Goal: Task Accomplishment & Management: Use online tool/utility

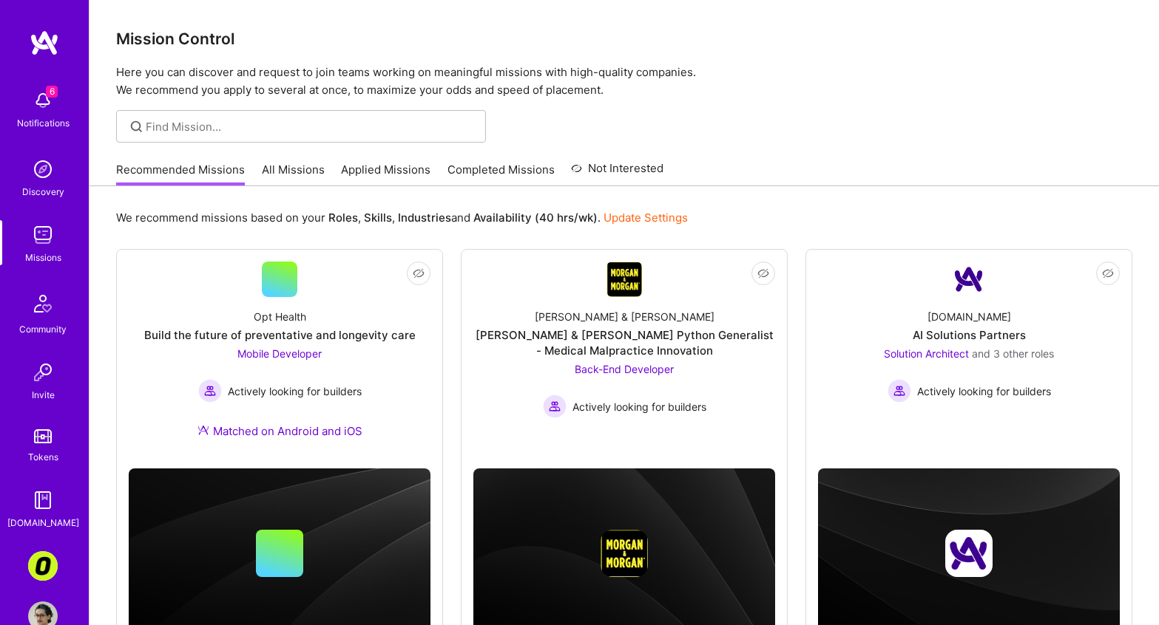
click at [291, 172] on link "All Missions" at bounding box center [293, 174] width 63 height 24
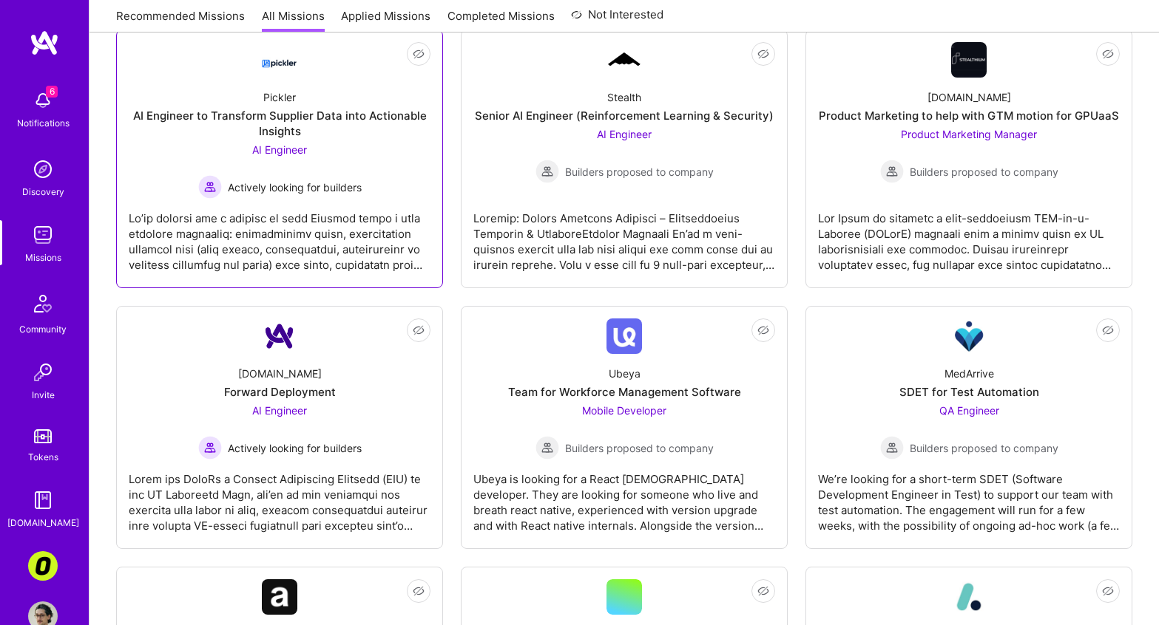
scroll to position [21, 0]
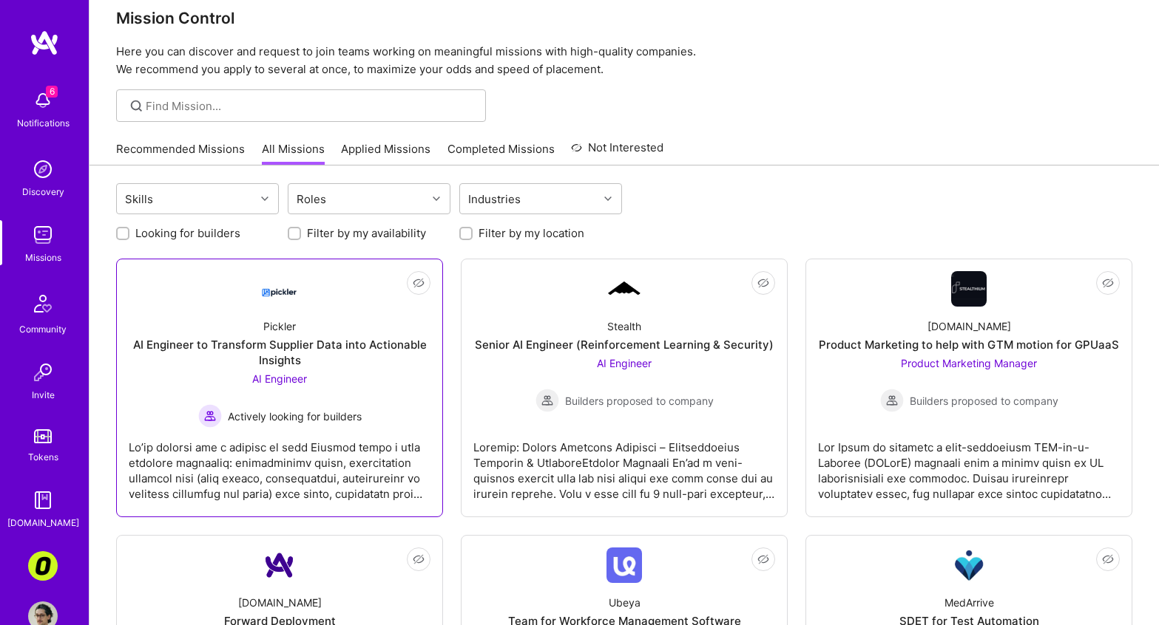
click at [399, 359] on div "AI Engineer to Transform Supplier Data into Actionable Insights" at bounding box center [280, 352] width 302 height 31
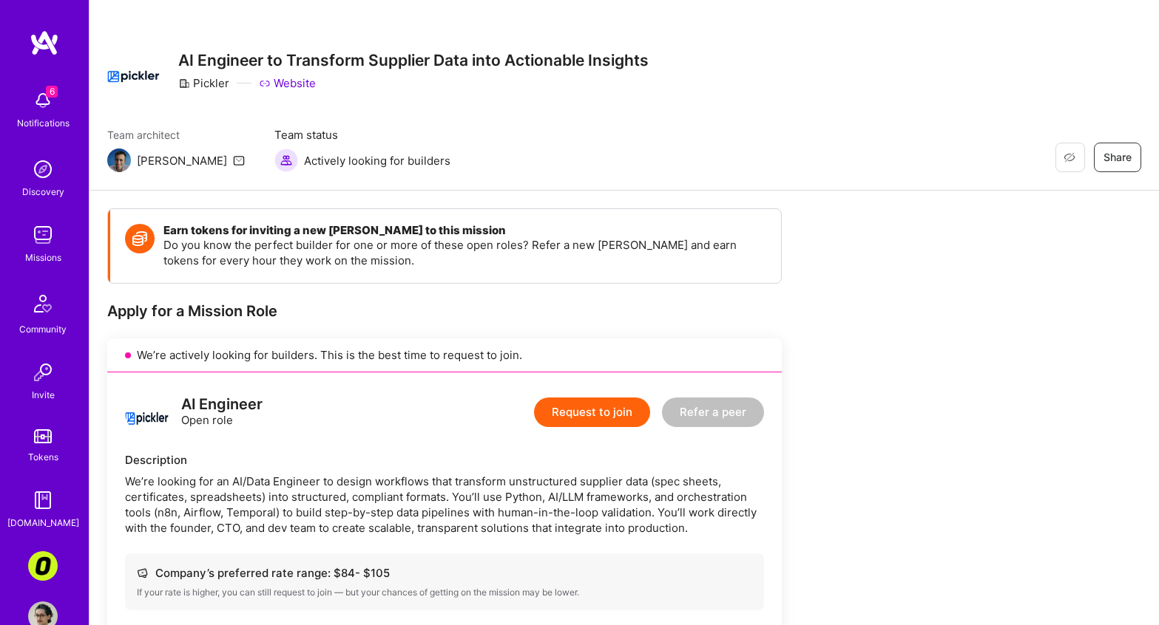
scroll to position [24, 0]
